Goal: Information Seeking & Learning: Find specific fact

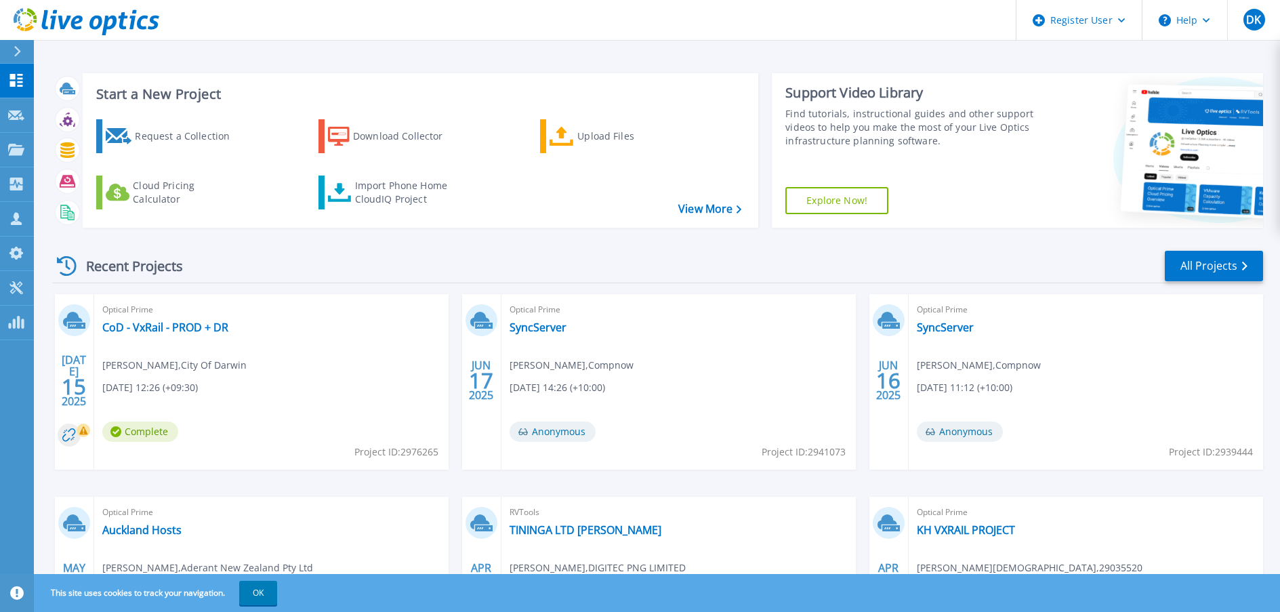
click at [128, 10] on icon at bounding box center [87, 22] width 146 height 28
click at [54, 150] on p "Projects" at bounding box center [53, 150] width 36 height 35
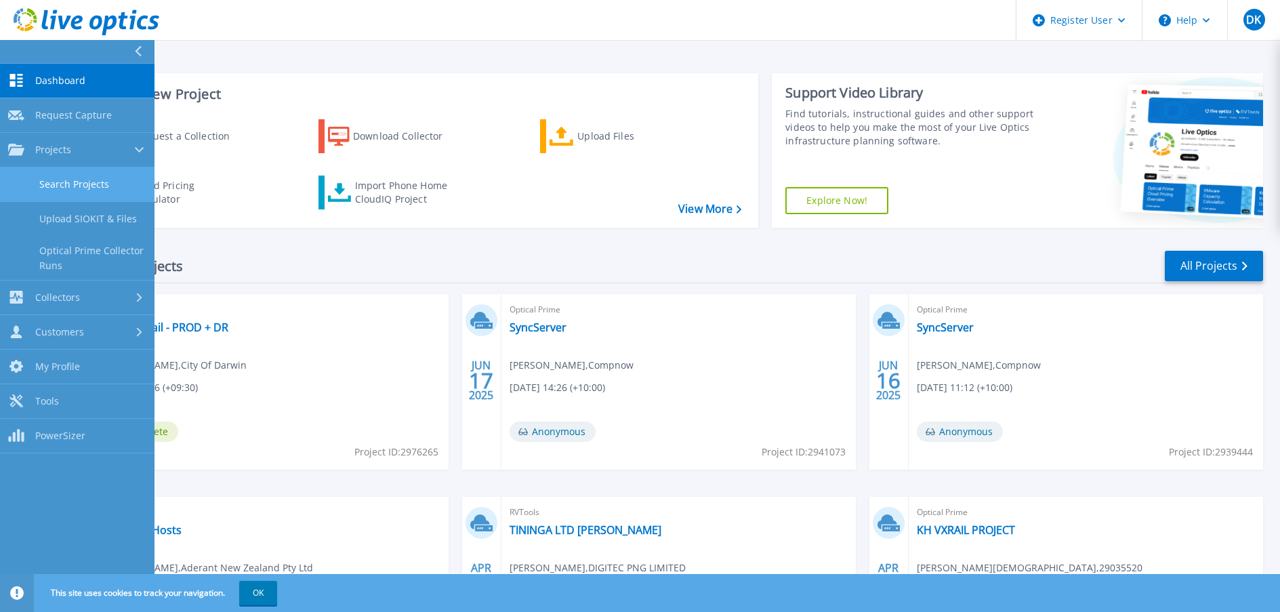
click at [72, 187] on link "Search Projects" at bounding box center [77, 184] width 155 height 35
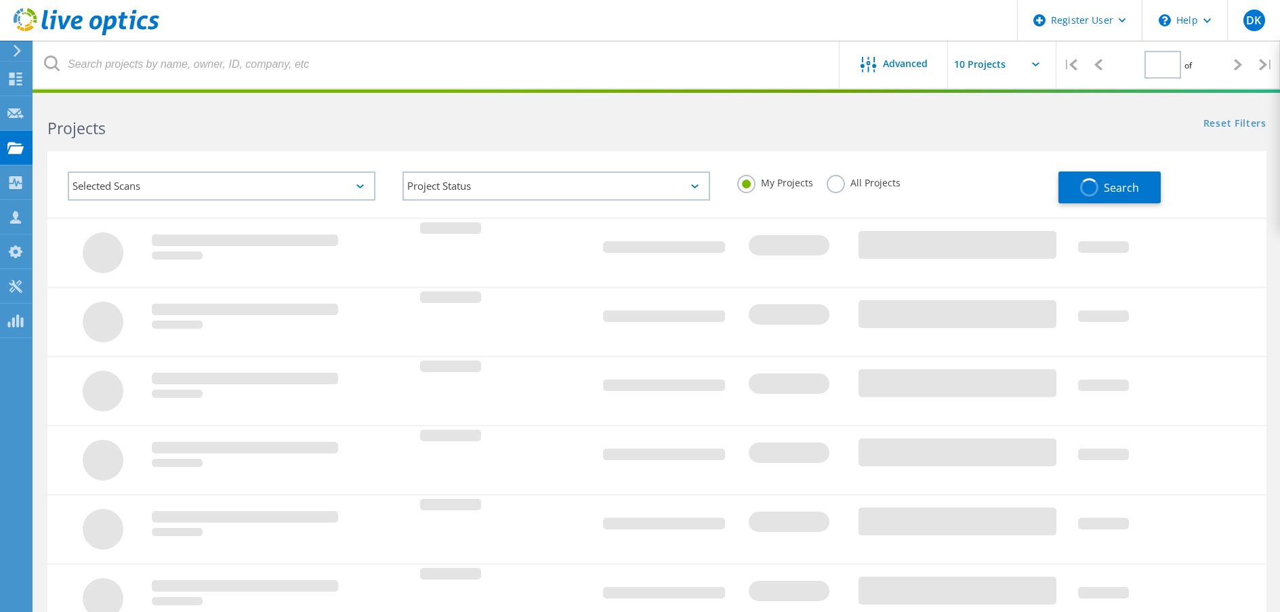
type input "1"
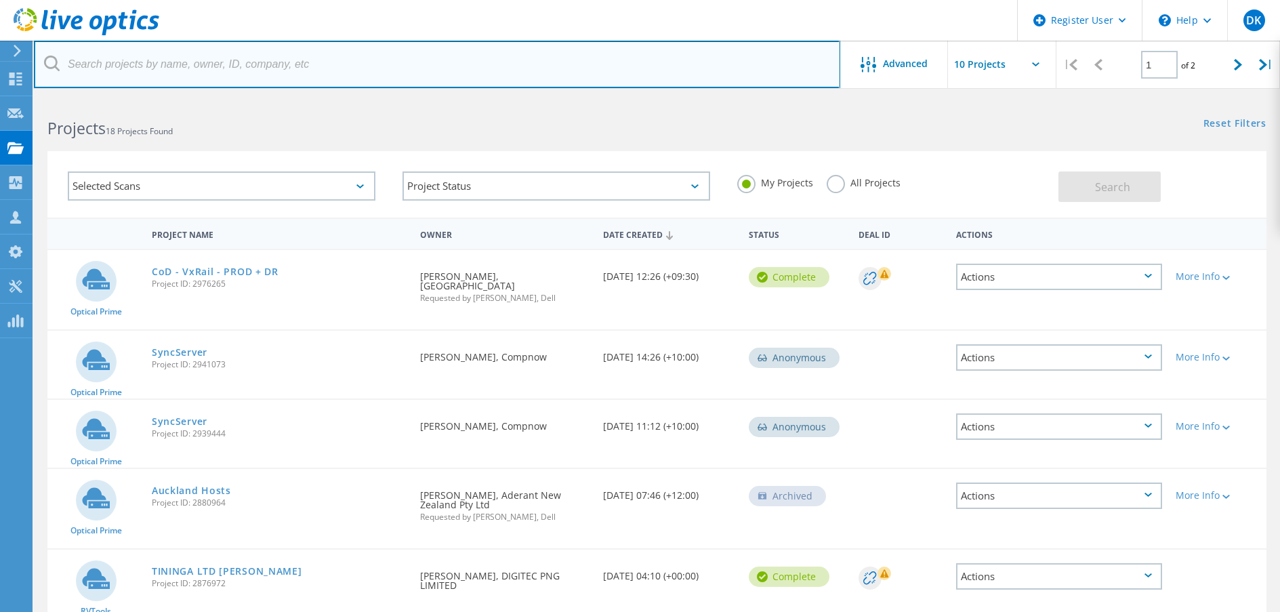
click at [168, 55] on input "text" at bounding box center [437, 64] width 806 height 47
paste input "2950907"
type input "2950907"
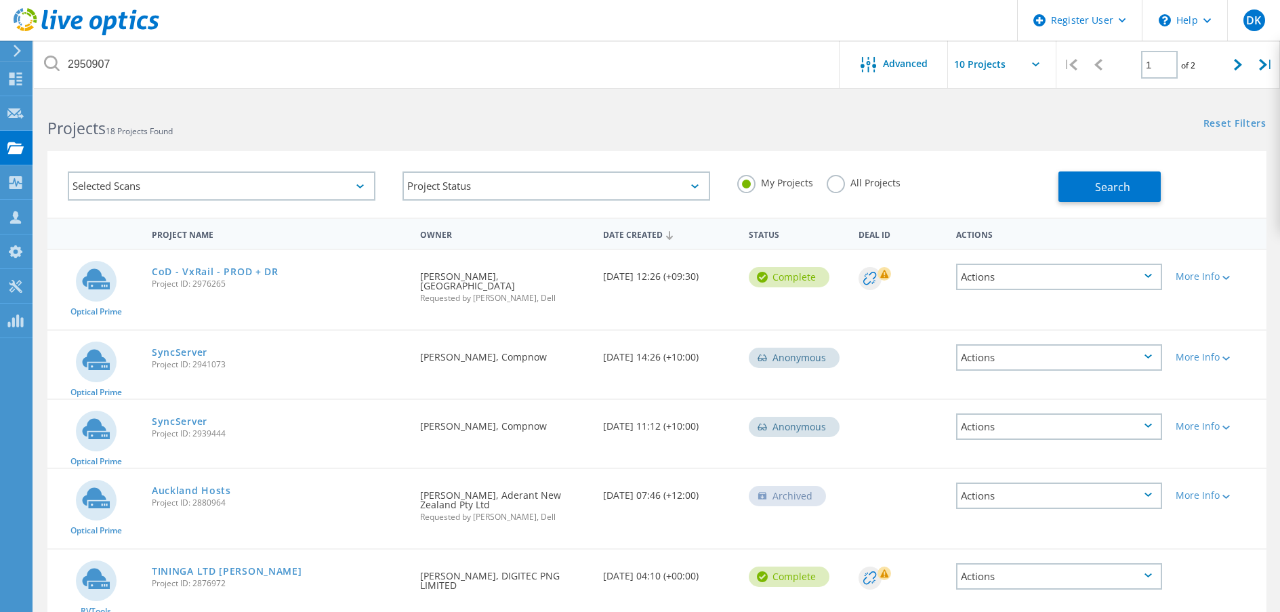
click at [833, 181] on label "All Projects" at bounding box center [864, 181] width 74 height 13
click at [0, 0] on input "All Projects" at bounding box center [0, 0] width 0 height 0
click at [1097, 186] on span "Search" at bounding box center [1112, 187] width 35 height 15
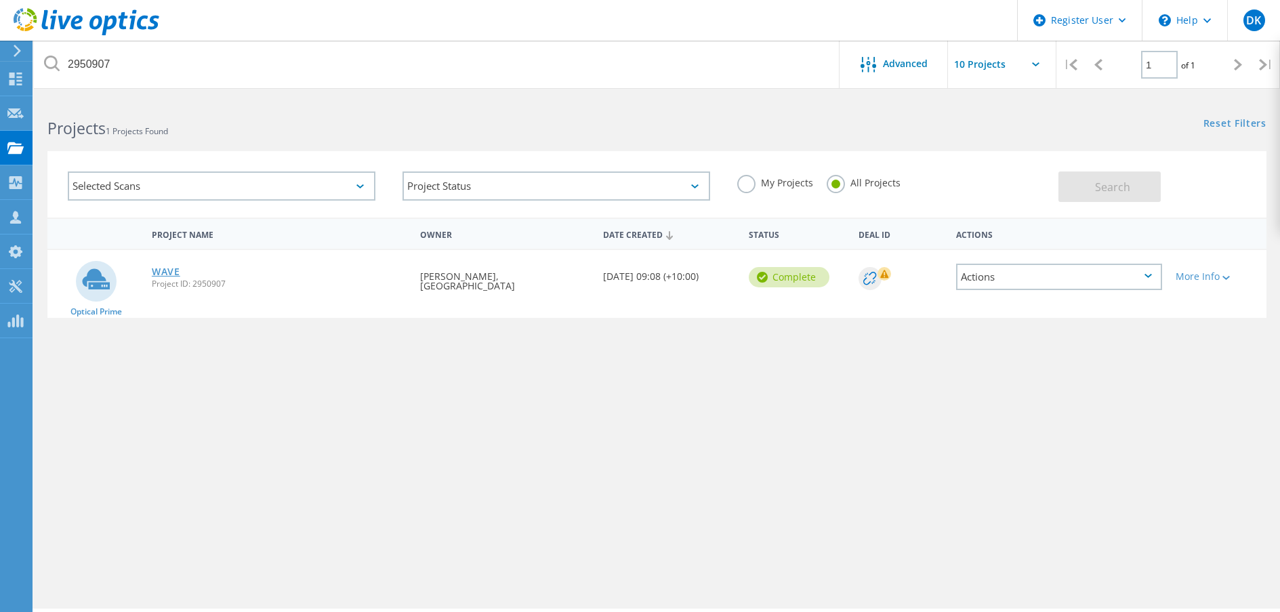
click at [169, 271] on link "WAVE" at bounding box center [166, 271] width 28 height 9
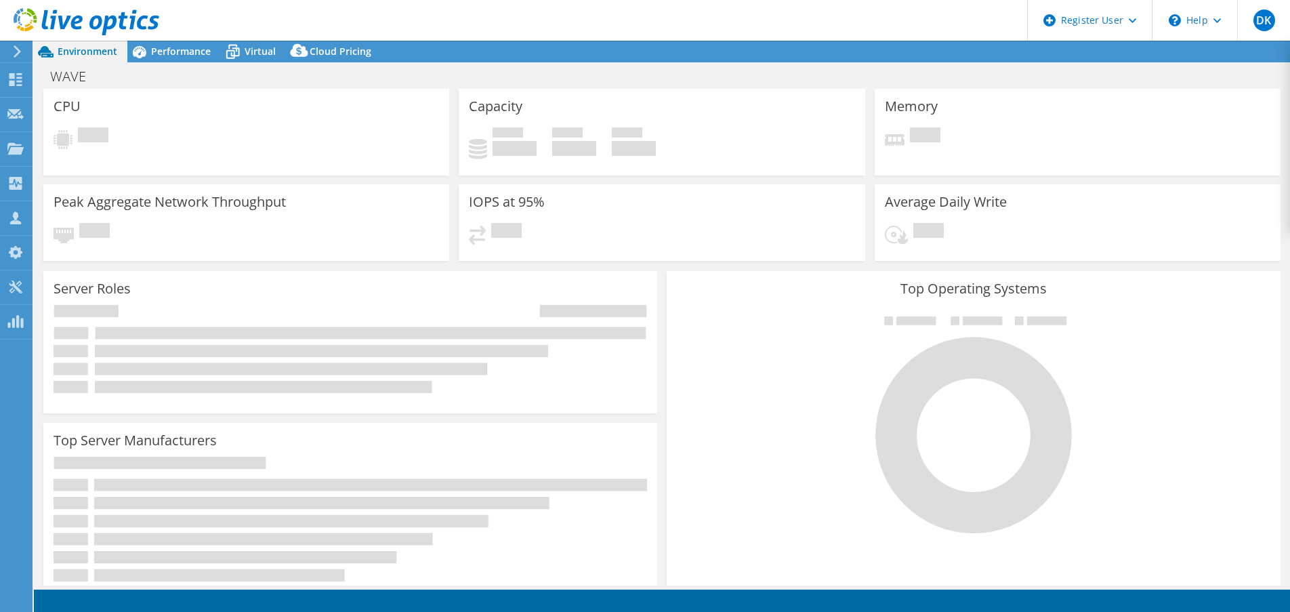
select select "[GEOGRAPHIC_DATA]"
select select "AUD"
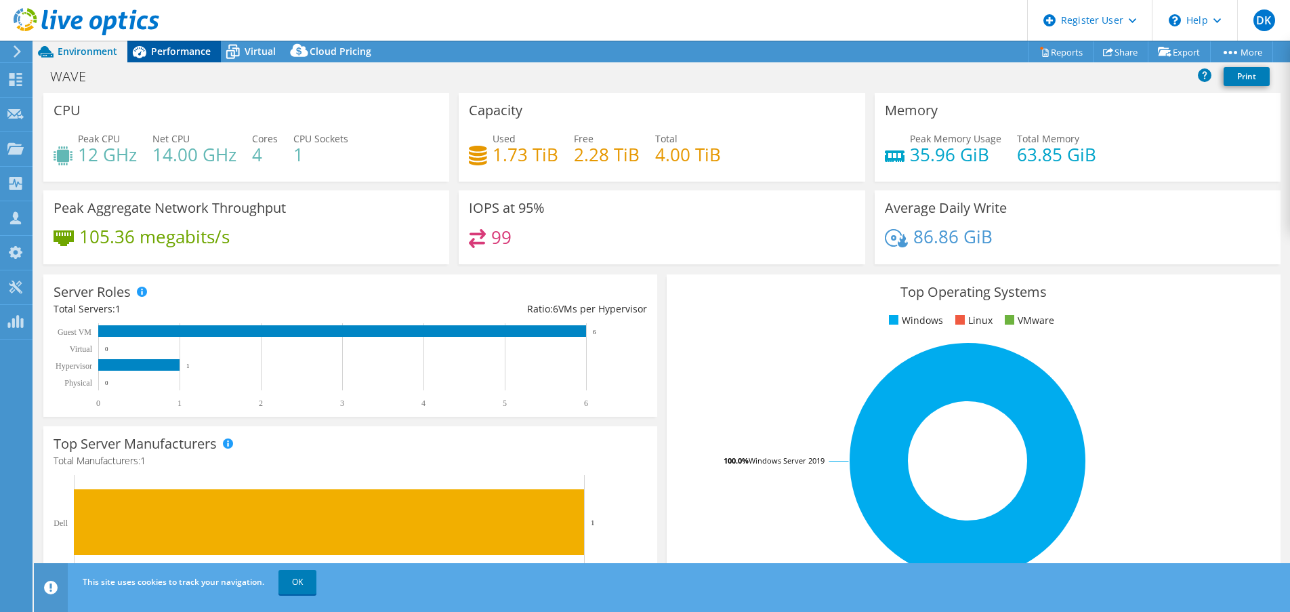
click at [163, 52] on span "Performance" at bounding box center [181, 51] width 60 height 13
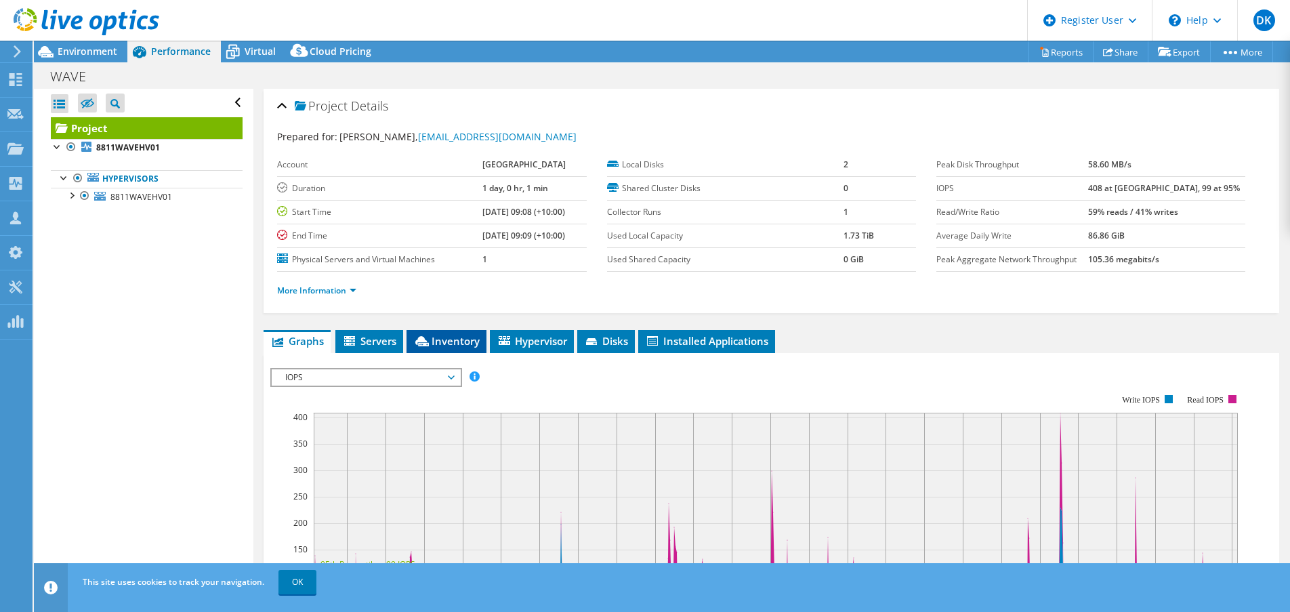
click at [470, 334] on span "Inventory" at bounding box center [446, 341] width 66 height 14
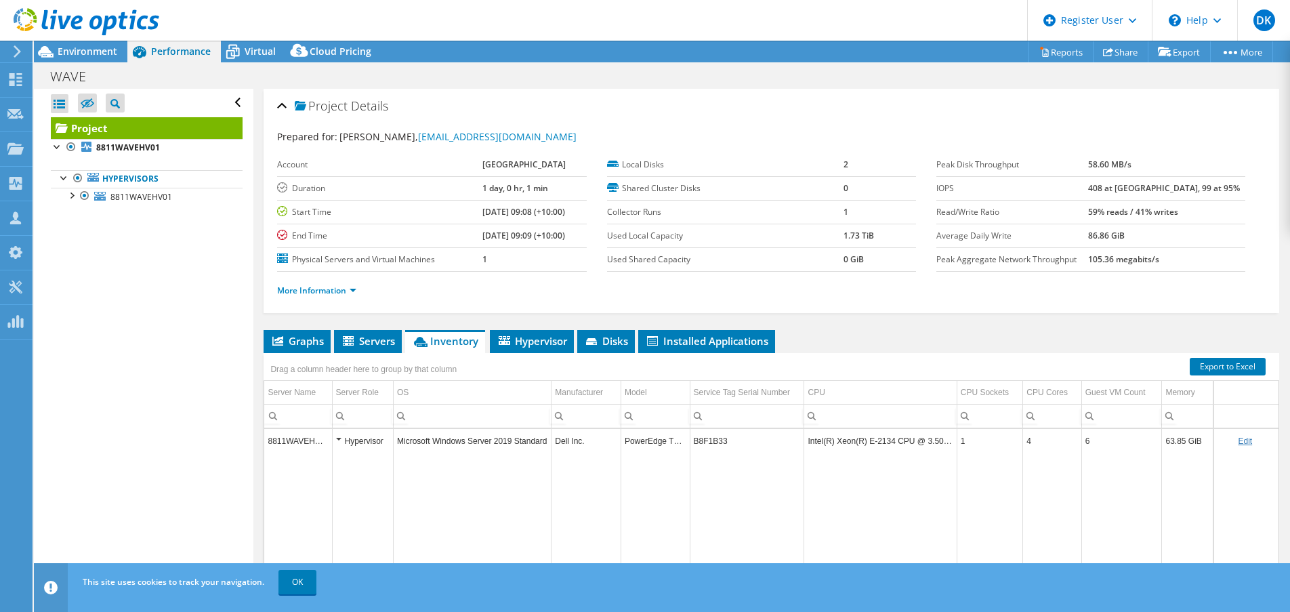
click at [701, 441] on td "B8F1B33" at bounding box center [747, 441] width 115 height 24
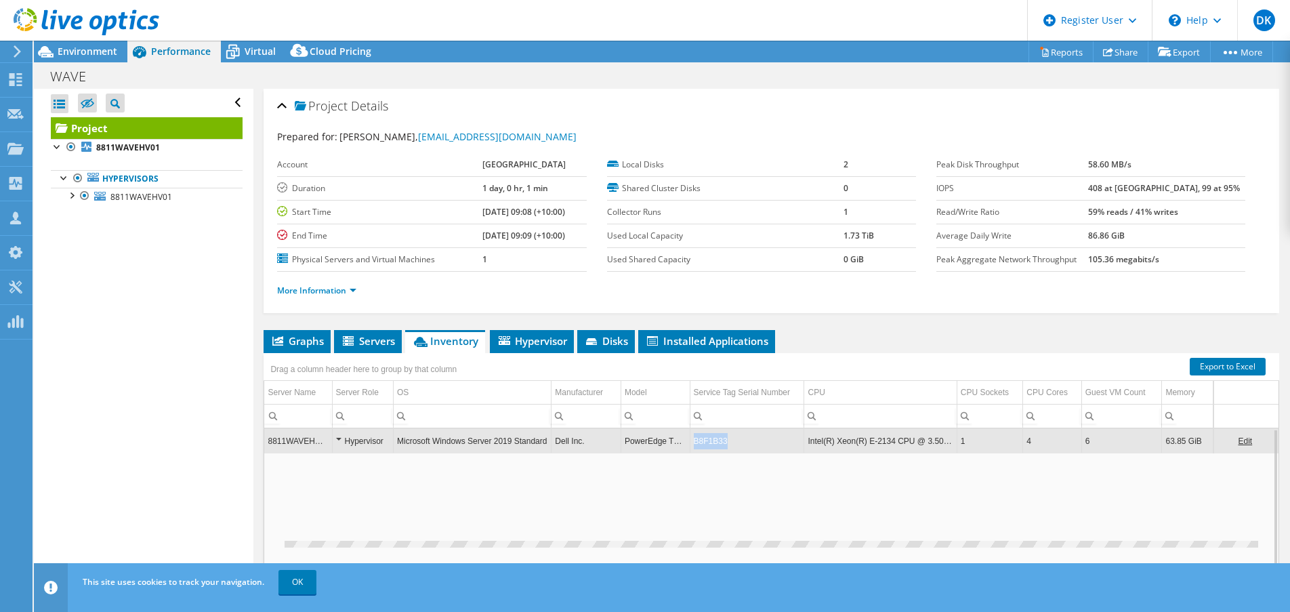
click at [701, 441] on td "B8F1B33" at bounding box center [747, 441] width 115 height 24
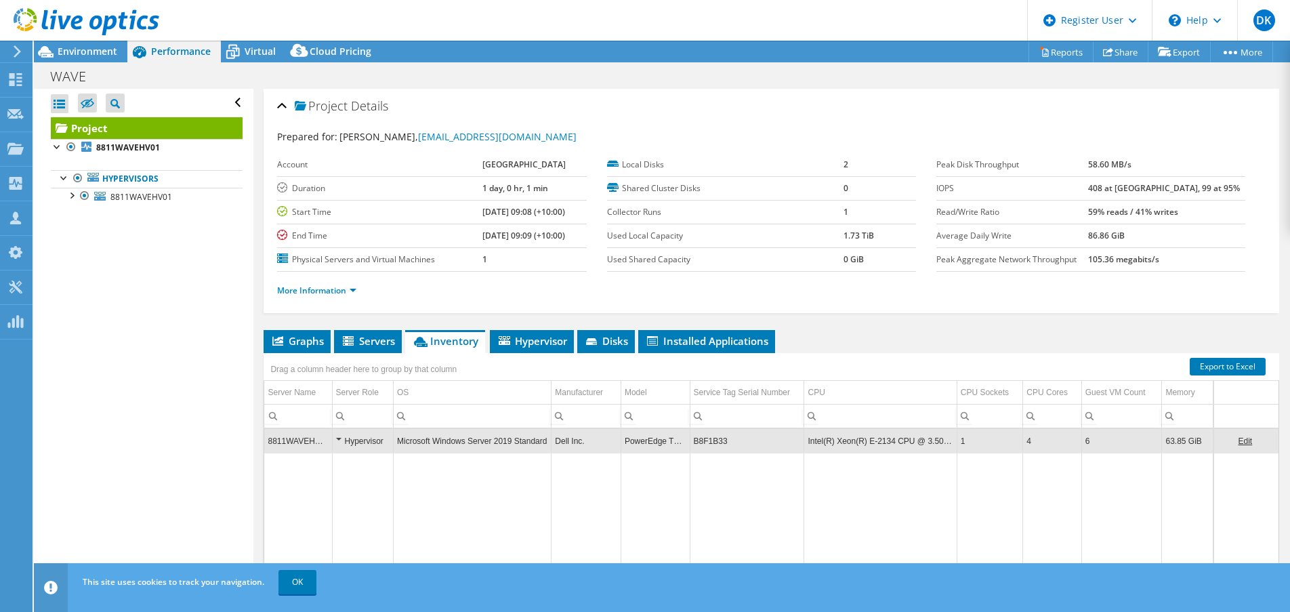
click at [701, 441] on td "B8F1B33" at bounding box center [747, 441] width 115 height 24
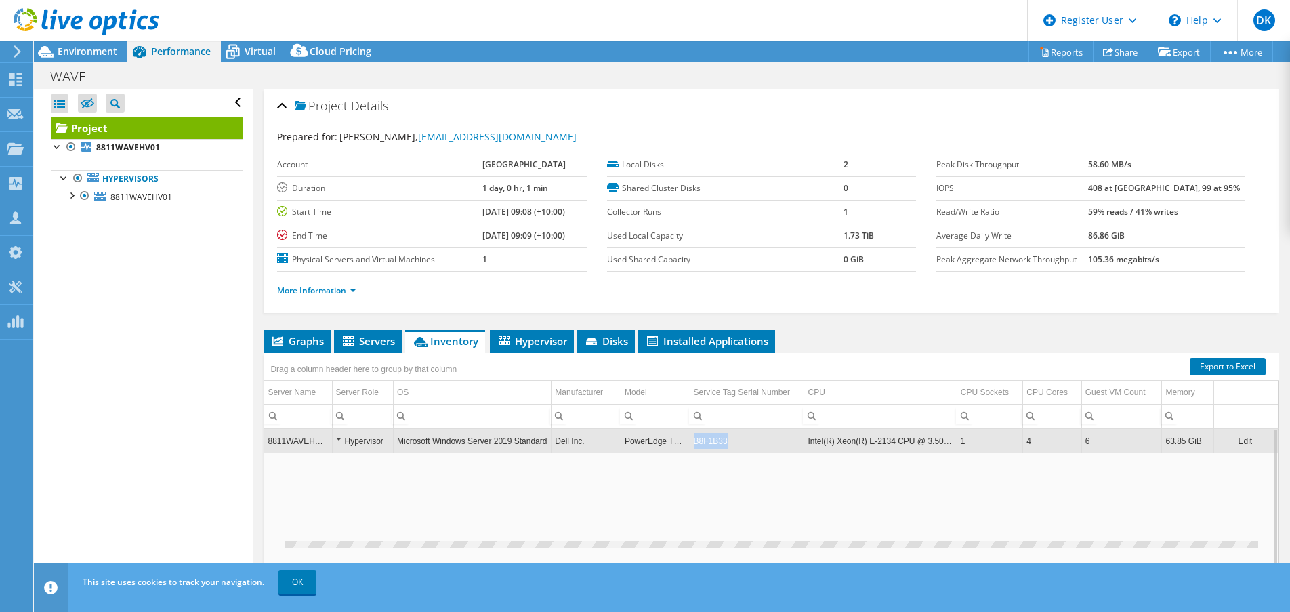
click at [701, 441] on td "B8F1B33" at bounding box center [747, 441] width 115 height 24
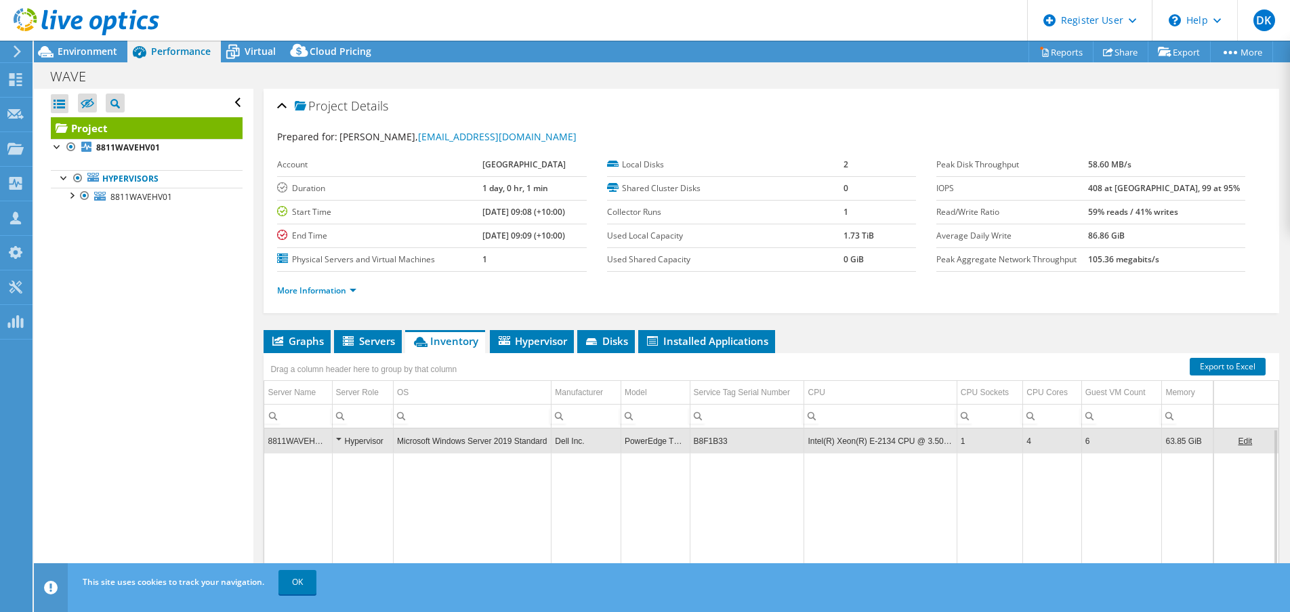
click at [701, 441] on td "B8F1B33" at bounding box center [747, 441] width 115 height 24
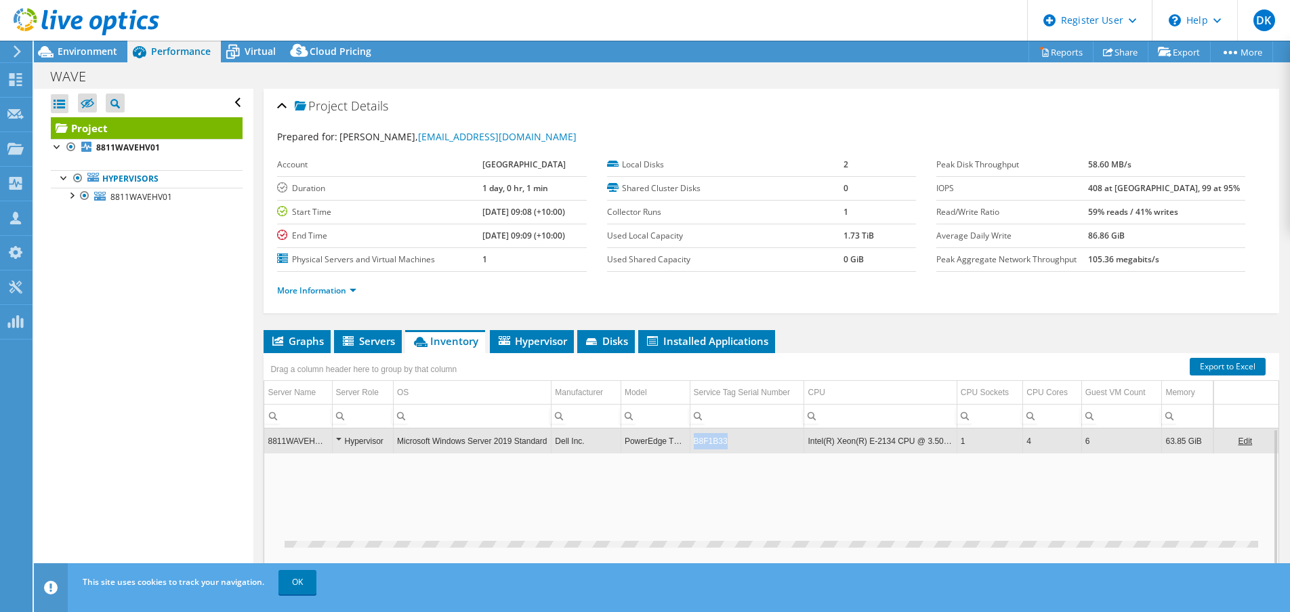
click at [701, 441] on td "B8F1B33" at bounding box center [747, 441] width 115 height 24
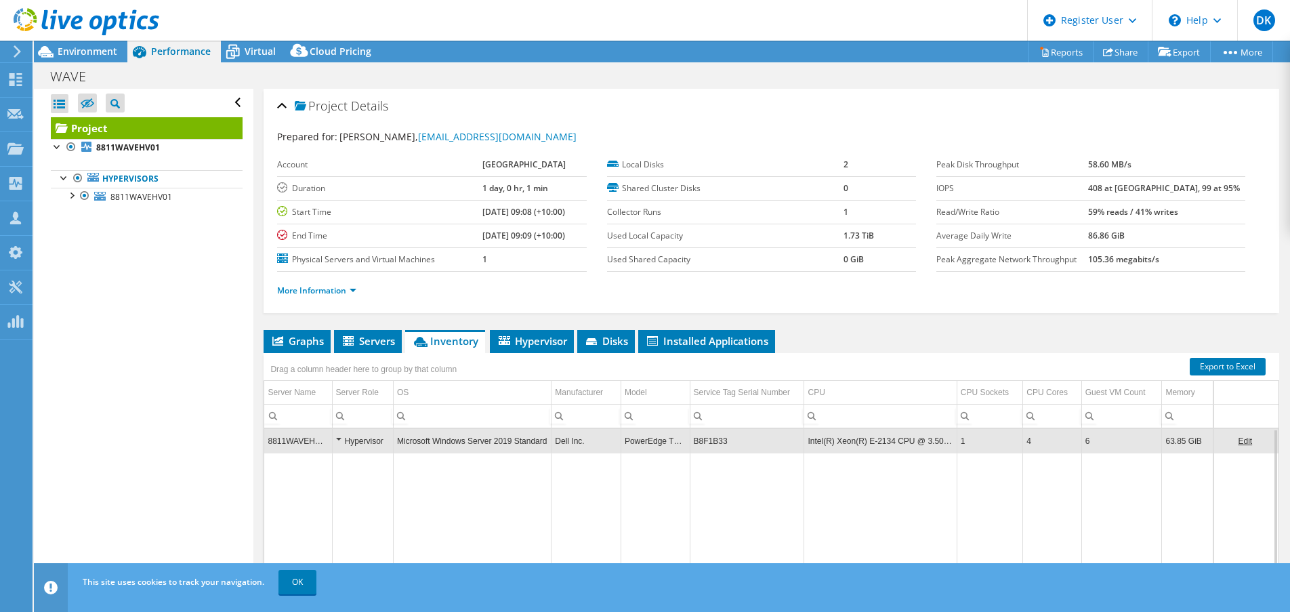
click at [701, 441] on td "B8F1B33" at bounding box center [747, 441] width 115 height 24
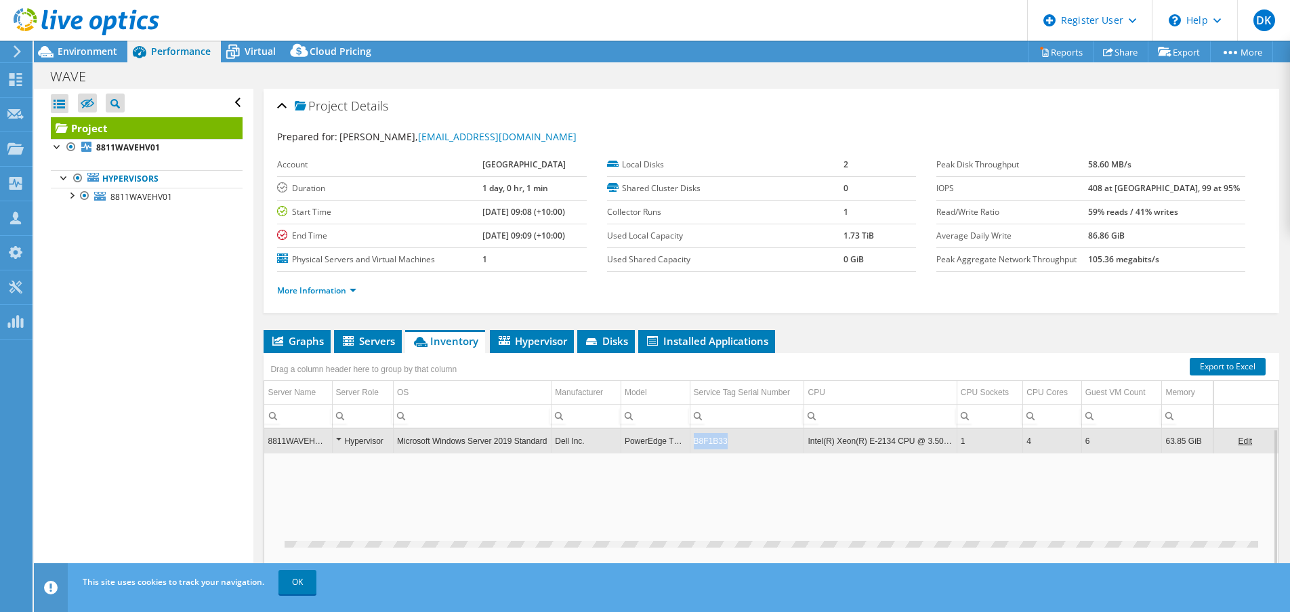
click at [701, 441] on td "B8F1B33" at bounding box center [747, 441] width 115 height 24
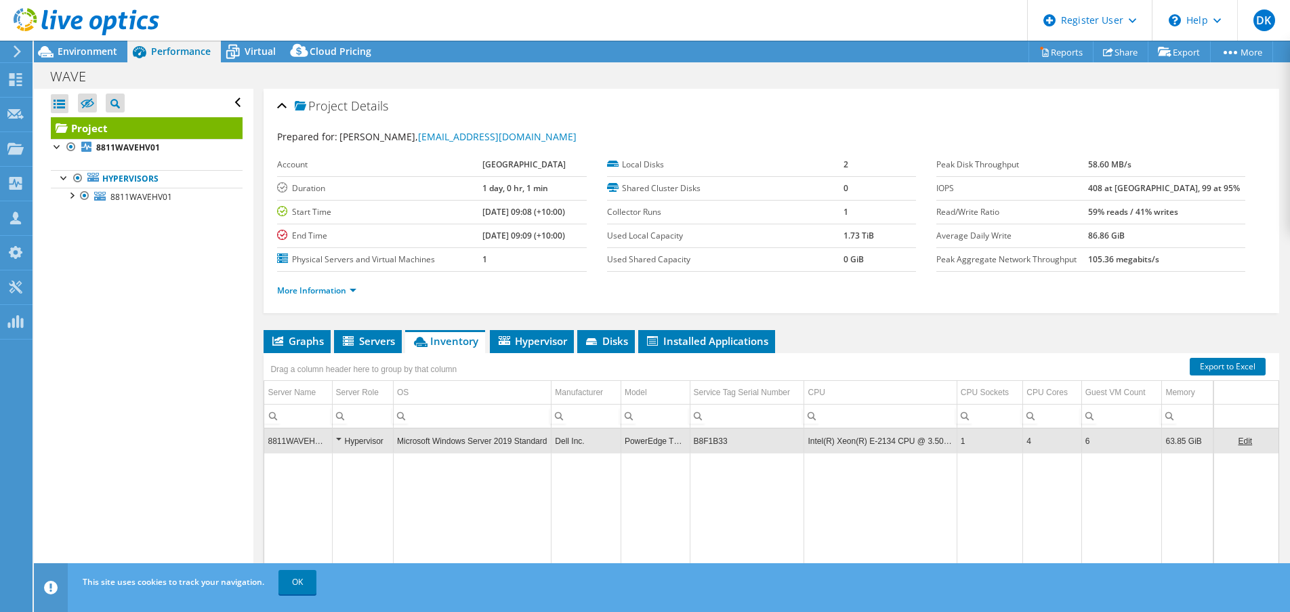
click at [701, 441] on td "B8F1B33" at bounding box center [747, 441] width 115 height 24
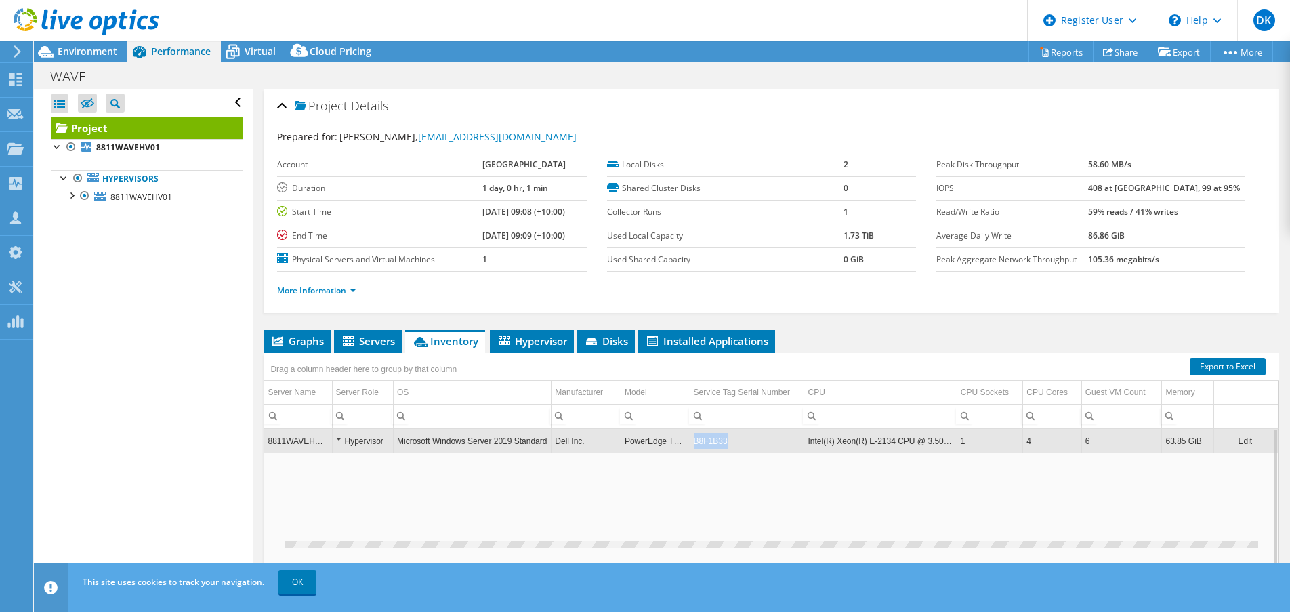
click at [701, 441] on td "B8F1B33" at bounding box center [747, 441] width 115 height 24
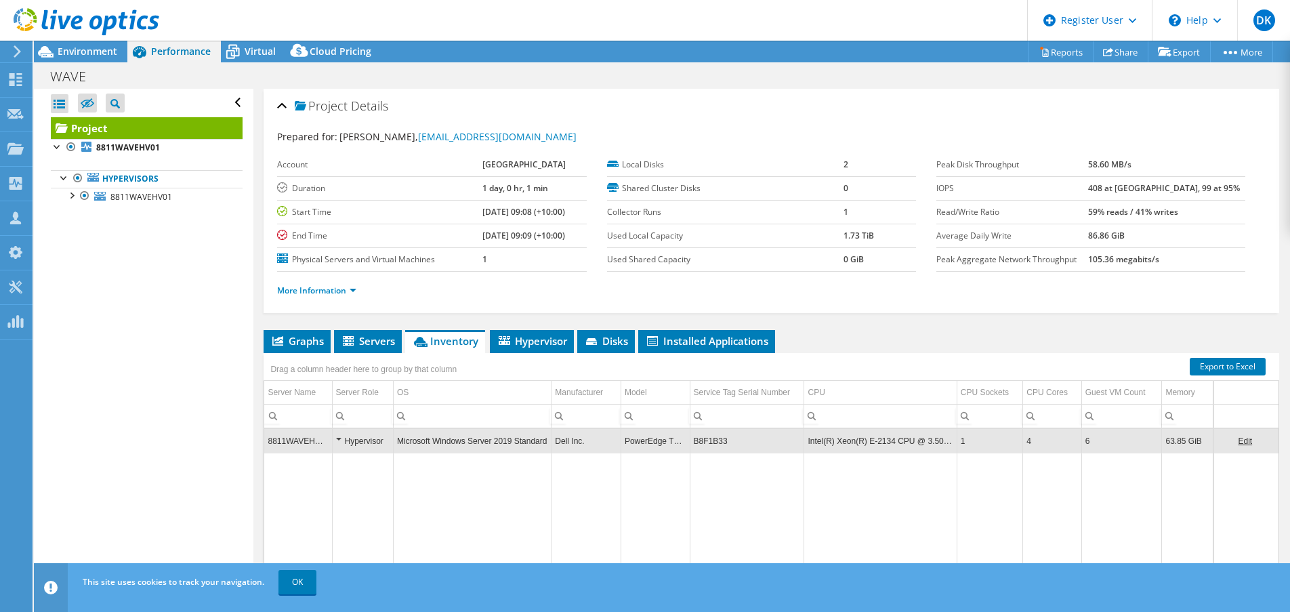
copy td "B8F1B33"
